Goal: Find specific page/section: Find specific page/section

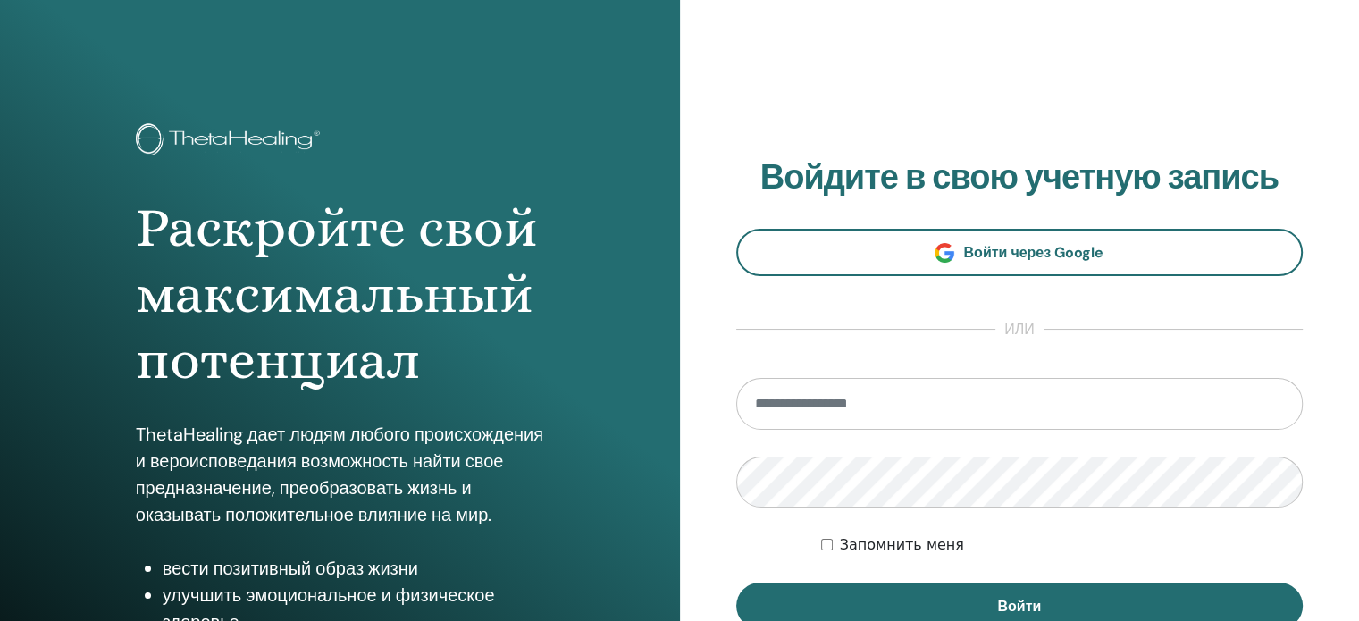
click at [784, 407] on input "email" at bounding box center [1020, 404] width 568 height 52
type input "**********"
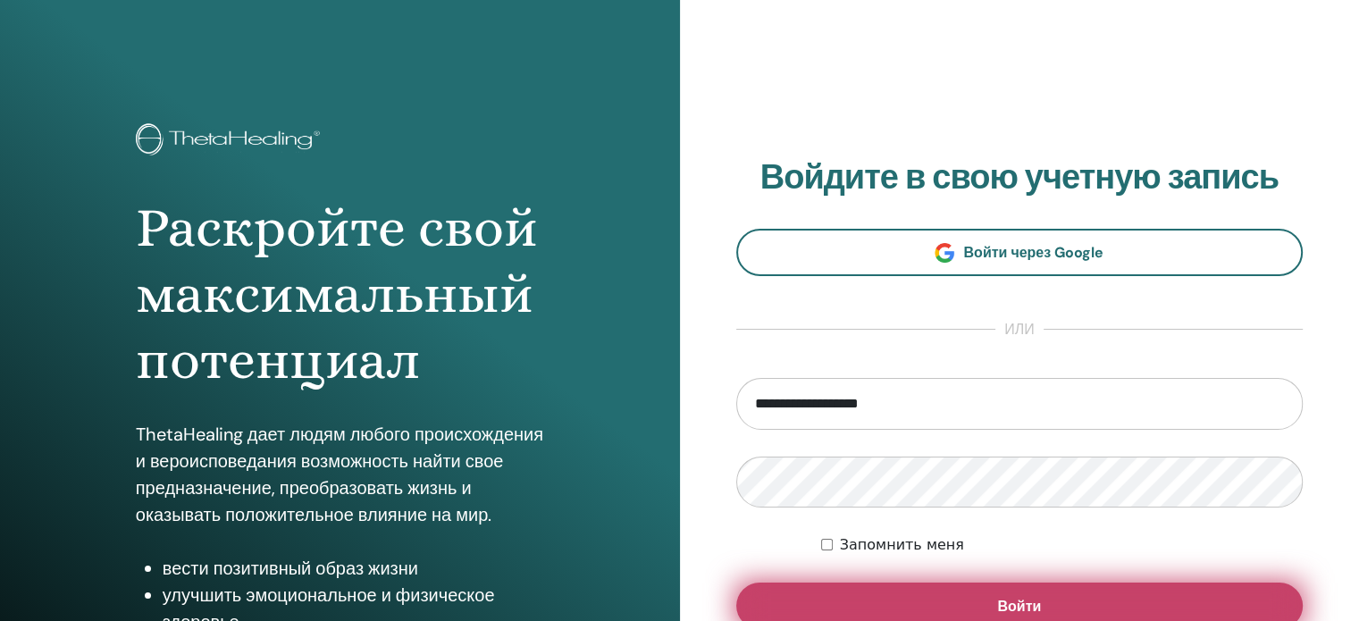
drag, startPoint x: 888, startPoint y: 603, endPoint x: 887, endPoint y: 591, distance: 12.6
click at [888, 603] on button "Войти" at bounding box center [1020, 606] width 568 height 46
